Goal: Information Seeking & Learning: Learn about a topic

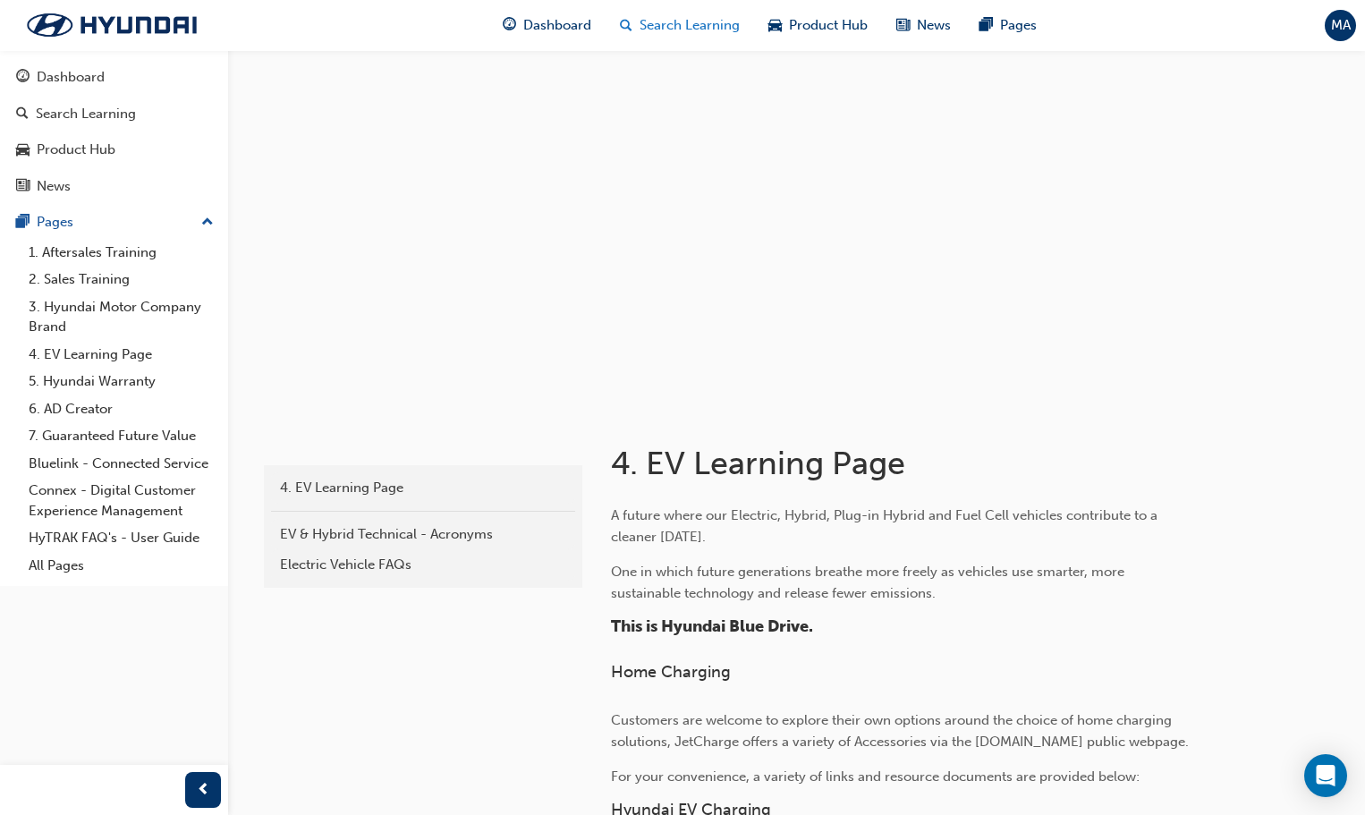
click at [661, 24] on span "Search Learning" at bounding box center [690, 25] width 100 height 21
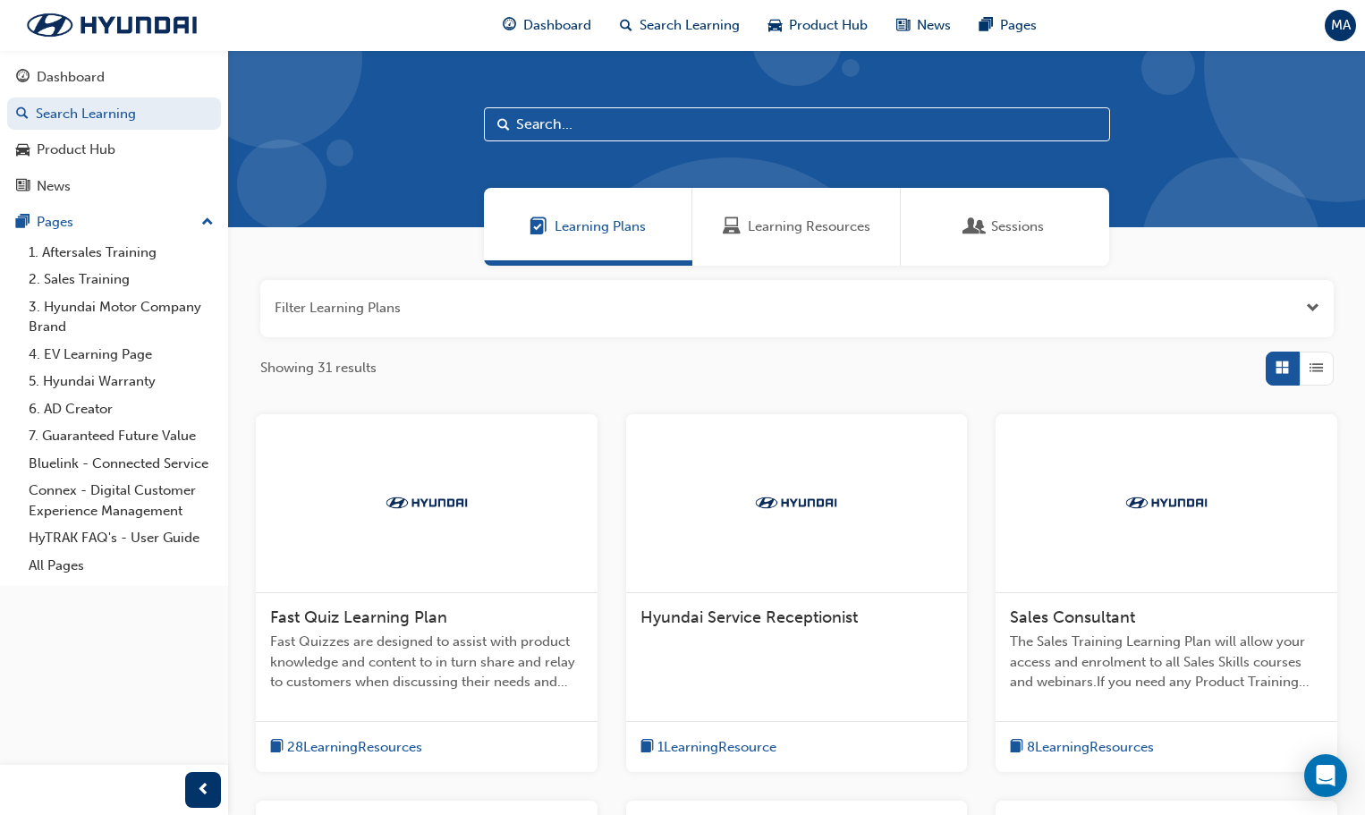
click at [583, 124] on input "text" at bounding box center [797, 124] width 626 height 34
type input "hybrid"
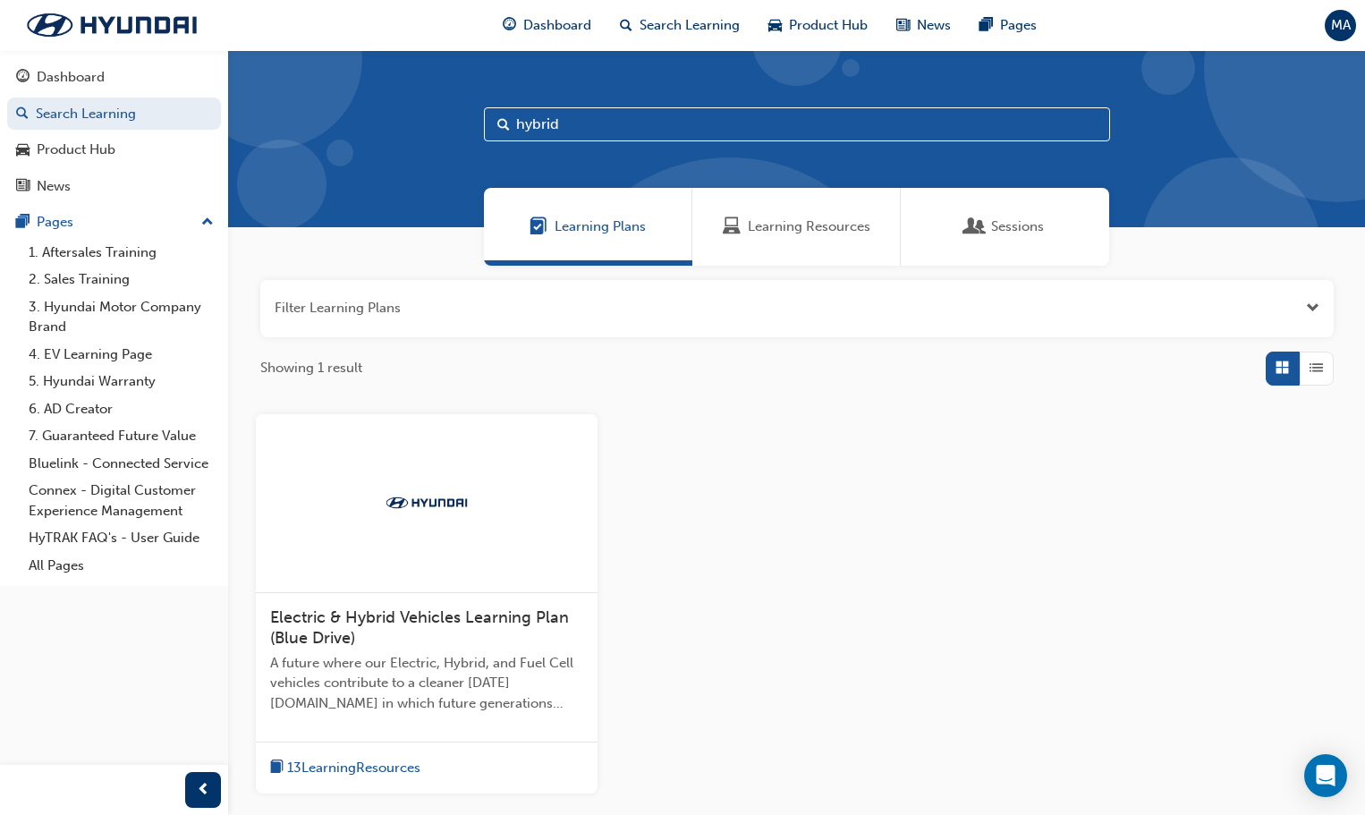
scroll to position [89, 0]
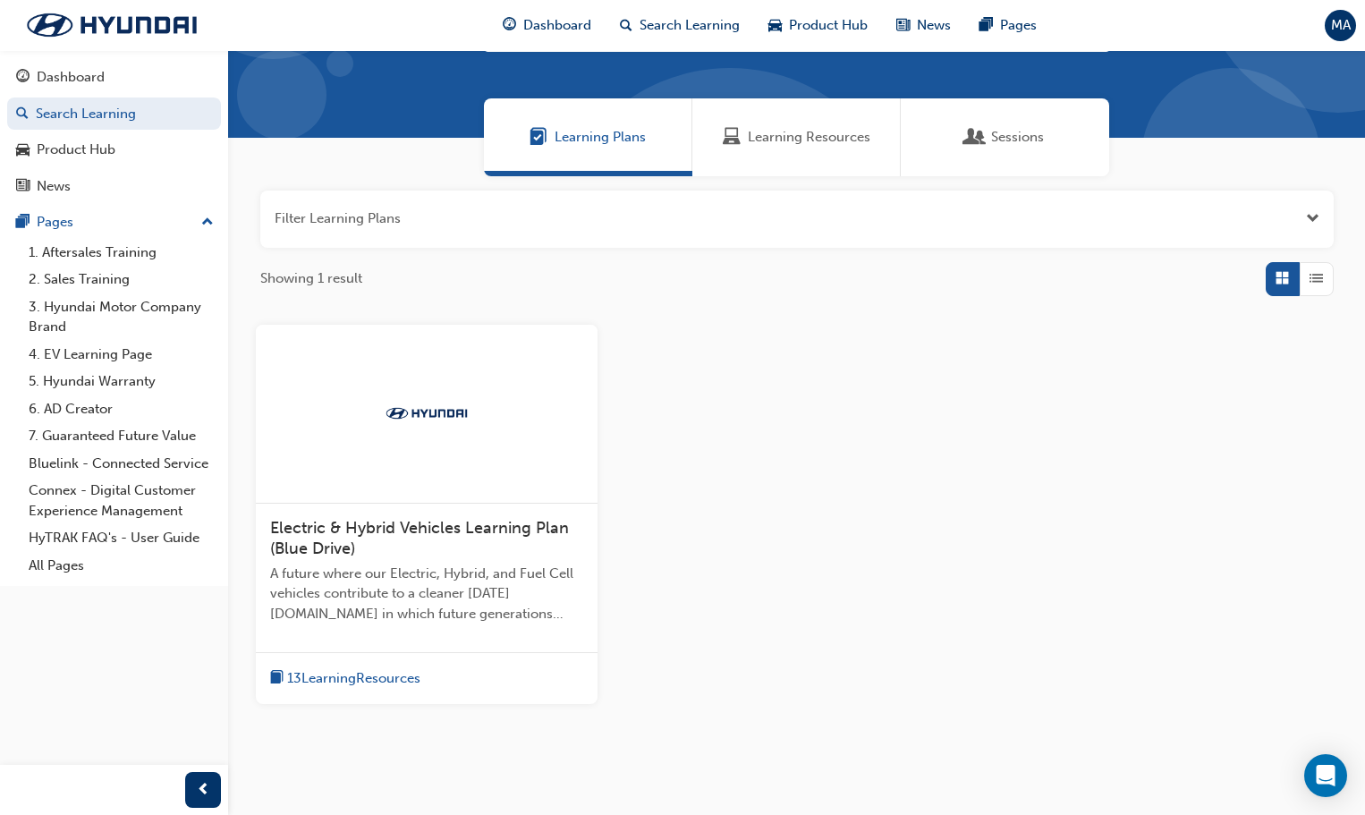
click at [400, 580] on span "A future where our Electric, Hybrid, and Fuel Cell vehicles contribute to a cle…" at bounding box center [426, 594] width 313 height 61
